Goal: Communication & Community: Answer question/provide support

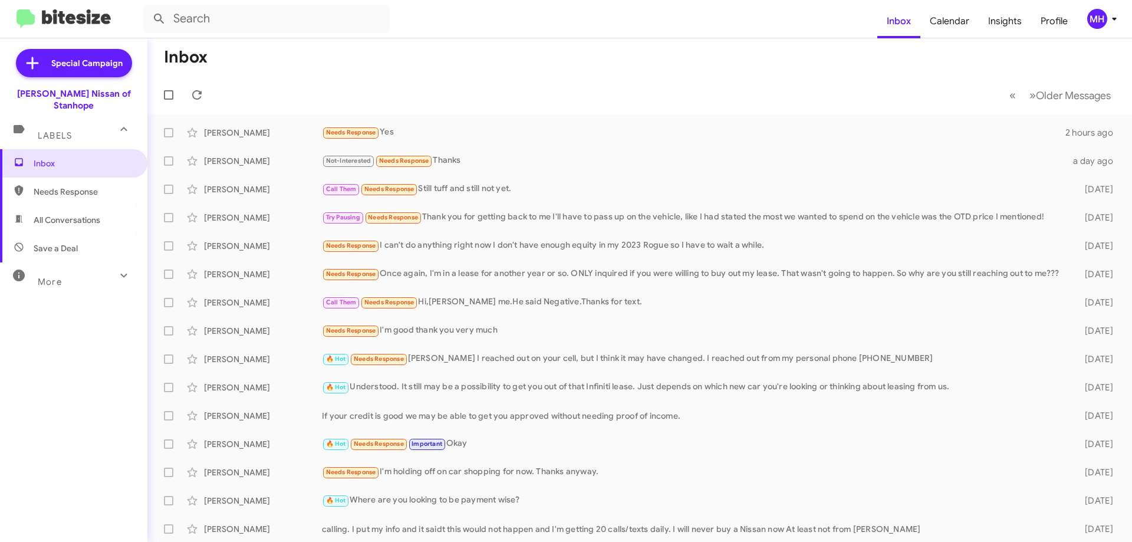
click at [60, 206] on span "All Conversations" at bounding box center [73, 220] width 147 height 28
type input "in:all-conversations"
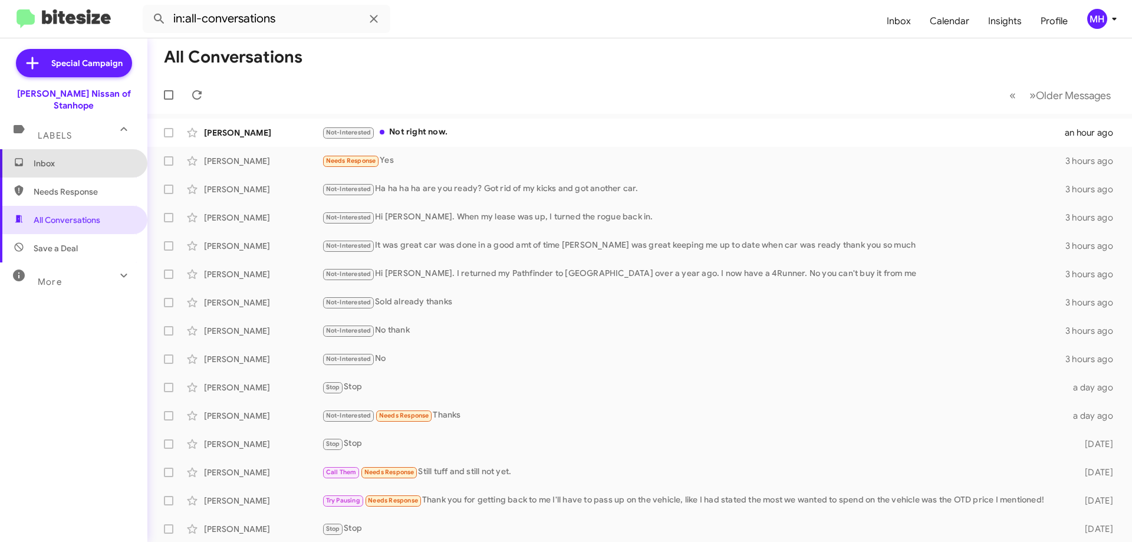
click at [93, 157] on span "Inbox" at bounding box center [84, 163] width 100 height 12
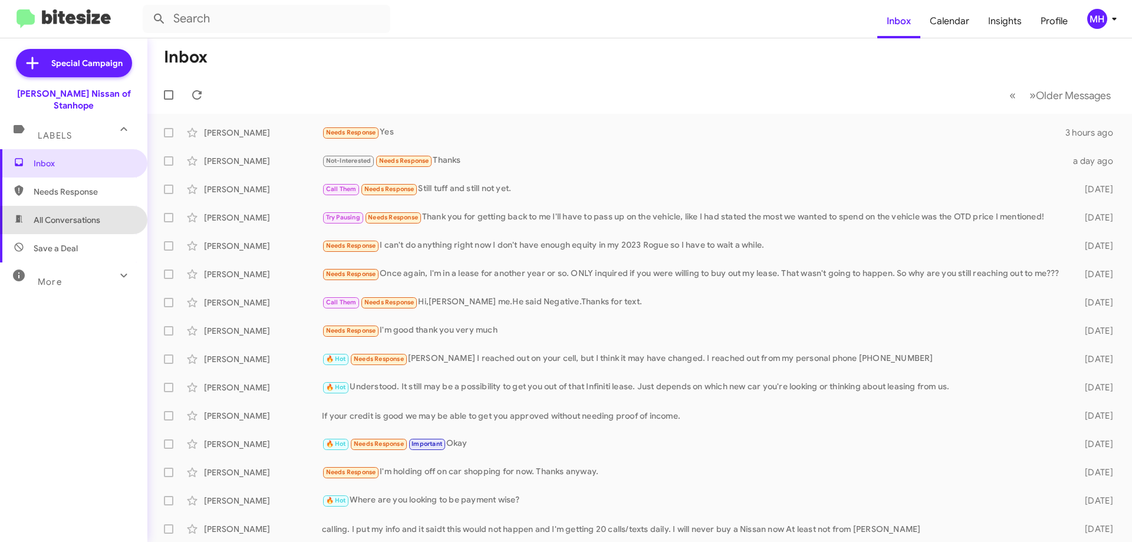
click at [86, 214] on span "All Conversations" at bounding box center [67, 220] width 67 height 12
type input "in:all-conversations"
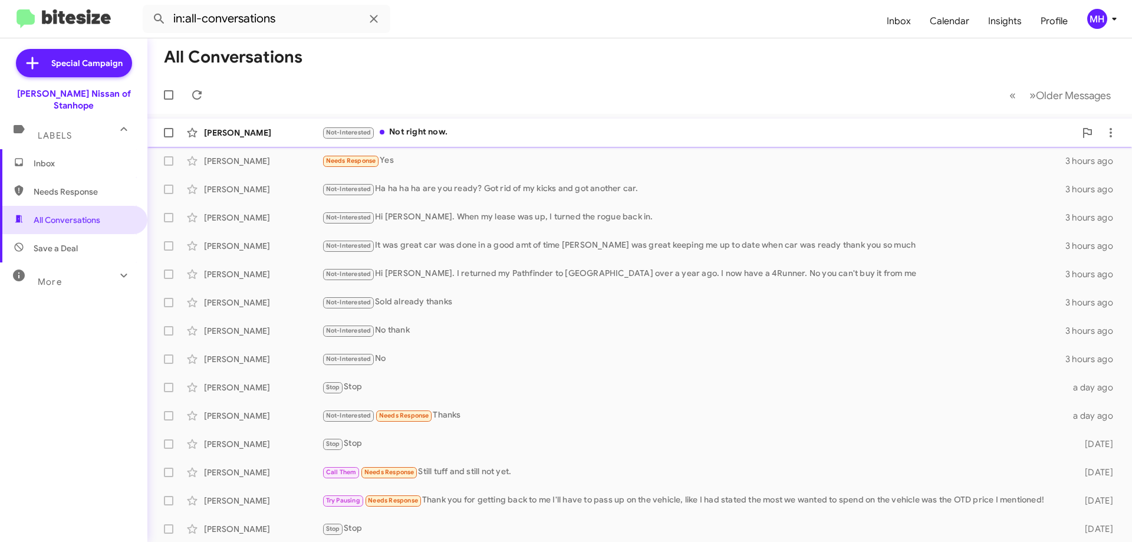
click at [446, 124] on div "[PERSON_NAME] Infinito Not-Interested Not right now. an hour ago" at bounding box center [640, 133] width 966 height 24
